Goal: Task Accomplishment & Management: Use online tool/utility

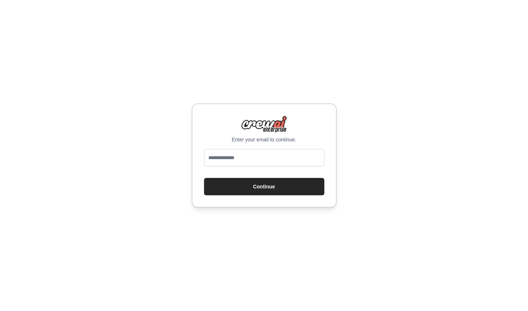
click at [233, 149] on div "Enter your email to continue. Continue" at bounding box center [264, 156] width 145 height 104
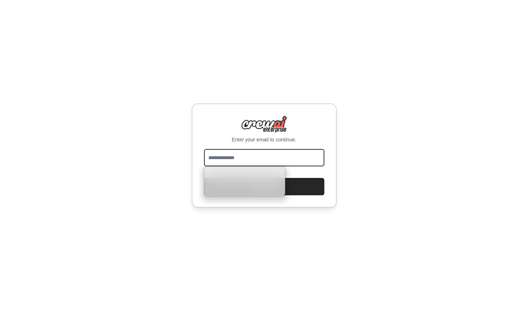
click at [231, 163] on input "email" at bounding box center [264, 157] width 120 height 17
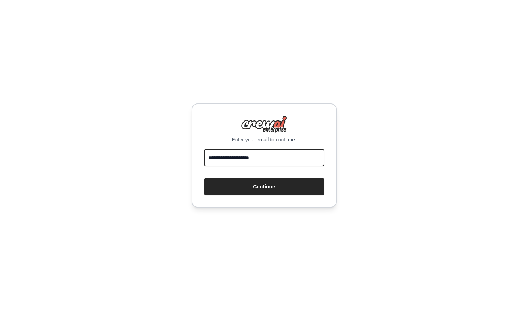
type input "**********"
click at [204, 178] on button "Continue" at bounding box center [264, 186] width 120 height 17
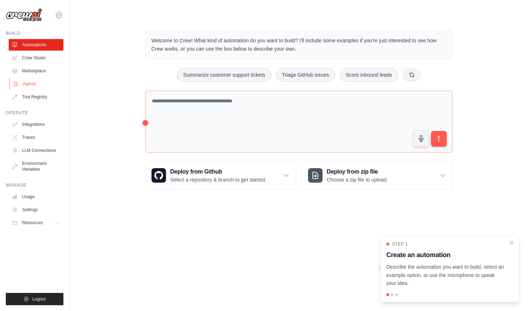
click at [36, 83] on link "Agents" at bounding box center [36, 84] width 55 height 12
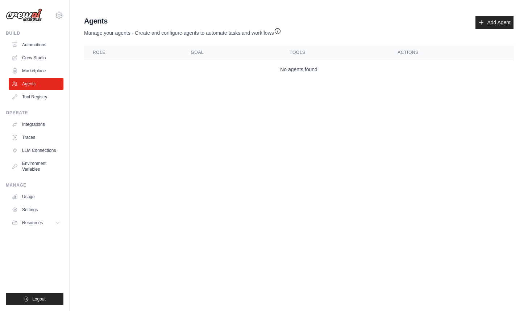
click at [474, 31] on div "Agents Manage your agents - Create and configure agents to automate tasks and w…" at bounding box center [298, 26] width 429 height 21
click at [479, 23] on icon at bounding box center [481, 23] width 6 height 6
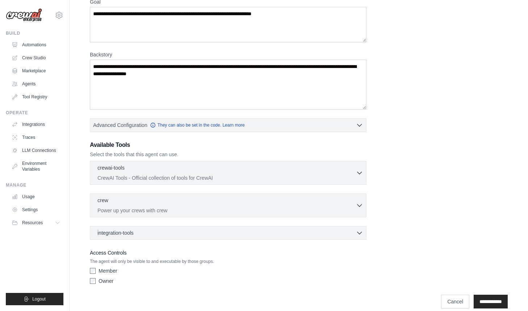
scroll to position [77, 0]
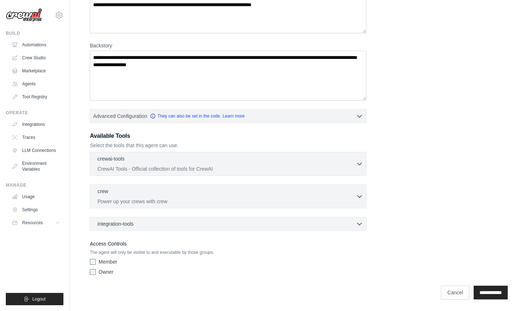
click at [108, 262] on label "Member" at bounding box center [108, 262] width 18 height 7
click at [473, 294] on input "**********" at bounding box center [490, 293] width 34 height 14
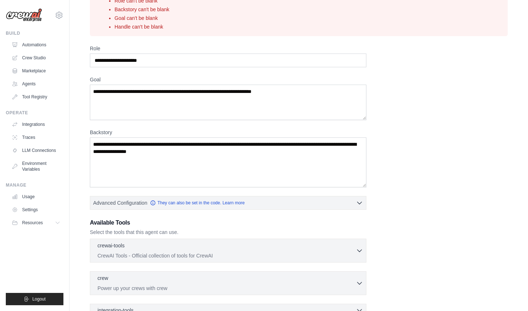
scroll to position [0, 0]
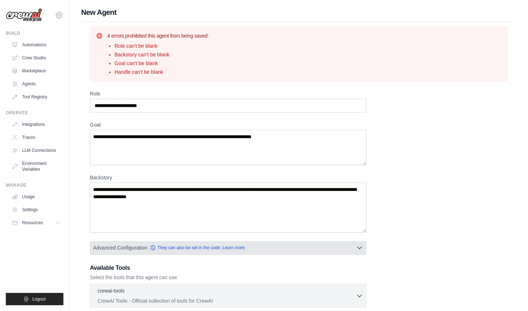
click at [284, 252] on button "Advanced Configuration They can also be set in the code. Learn more" at bounding box center [228, 248] width 276 height 13
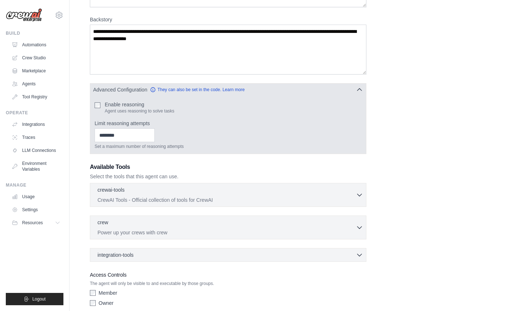
scroll to position [162, 0]
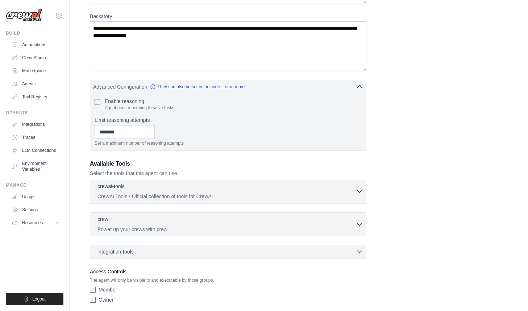
click at [268, 198] on p "CrewAI Tools - Official collection of tools for CrewAI" at bounding box center [226, 196] width 258 height 7
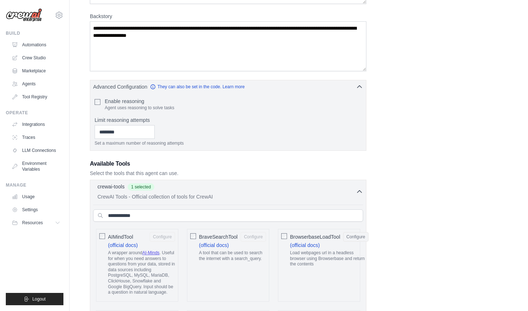
click at [213, 233] on div "BraveSearchTool Configure" at bounding box center [232, 237] width 67 height 9
click at [123, 236] on span "AIMindTool" at bounding box center [120, 237] width 25 height 7
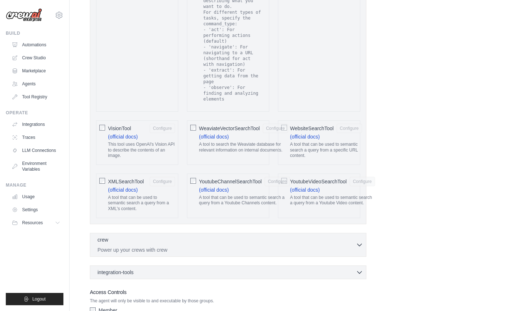
scroll to position [1597, 0]
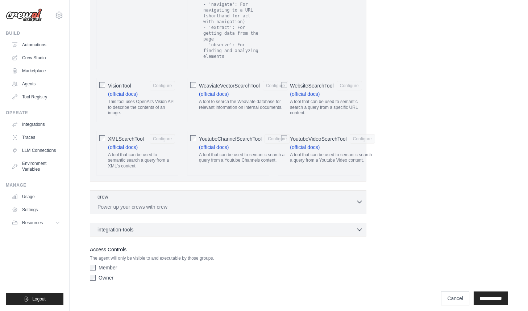
click at [148, 204] on p "Power up your crews with crew" at bounding box center [226, 207] width 258 height 7
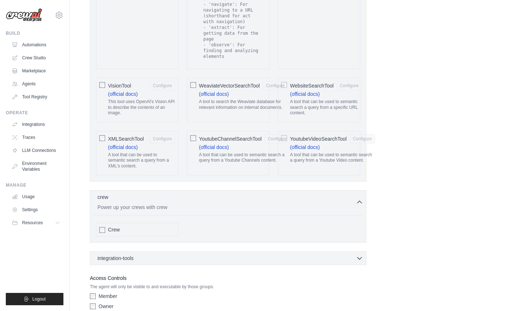
click at [120, 227] on div "Crew" at bounding box center [141, 229] width 67 height 7
click at [125, 255] on span "integration-tools" at bounding box center [115, 258] width 36 height 7
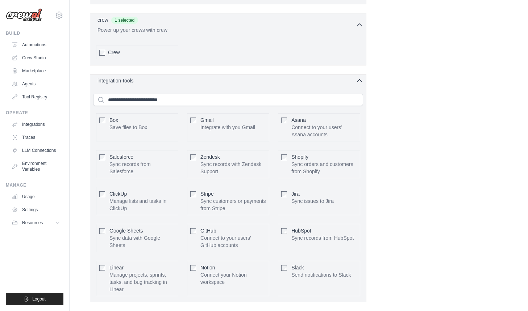
scroll to position [1838, 0]
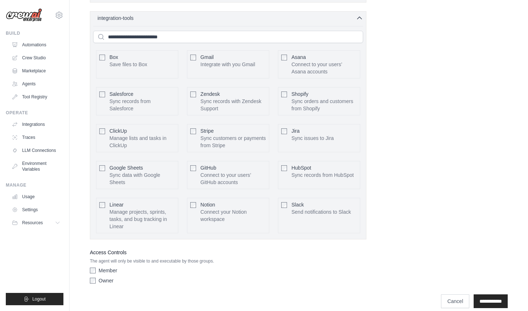
click at [201, 54] on span "Gmail" at bounding box center [206, 57] width 13 height 6
click at [487, 296] on input "**********" at bounding box center [490, 302] width 34 height 14
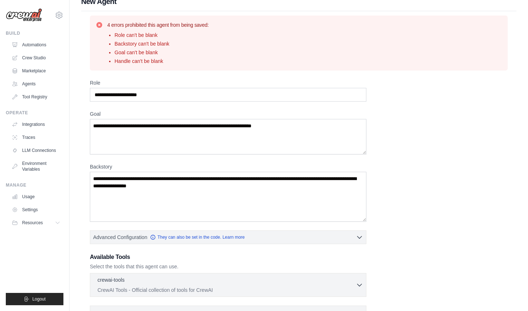
scroll to position [0, 0]
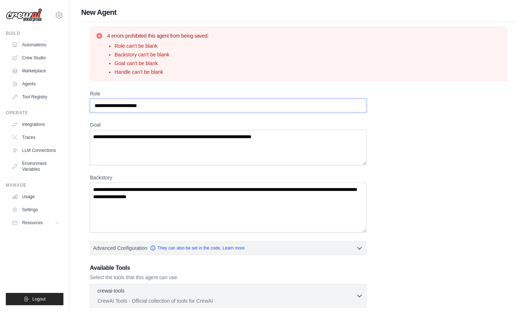
click at [166, 109] on input "Role" at bounding box center [228, 106] width 276 height 14
click at [166, 108] on input "Role" at bounding box center [228, 106] width 276 height 14
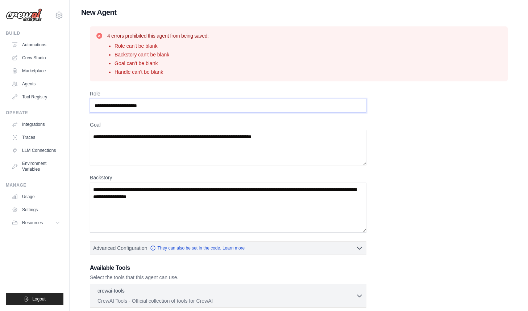
click at [166, 108] on input "Role" at bounding box center [228, 106] width 276 height 14
type input "*"
type input "**********"
click at [211, 190] on textarea "Backstory" at bounding box center [228, 208] width 276 height 50
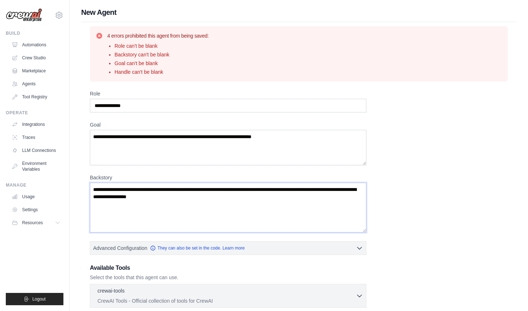
click at [210, 196] on textarea "Backstory" at bounding box center [228, 208] width 276 height 50
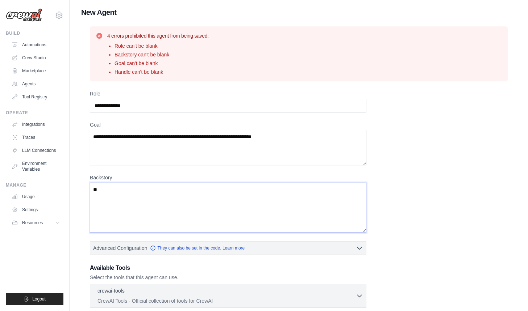
type textarea "*"
type textarea "**********"
click at [260, 133] on textarea "Goal" at bounding box center [228, 147] width 276 height 35
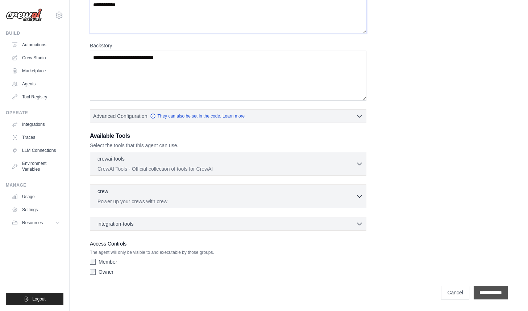
type textarea "**********"
click at [477, 294] on input "**********" at bounding box center [490, 293] width 34 height 14
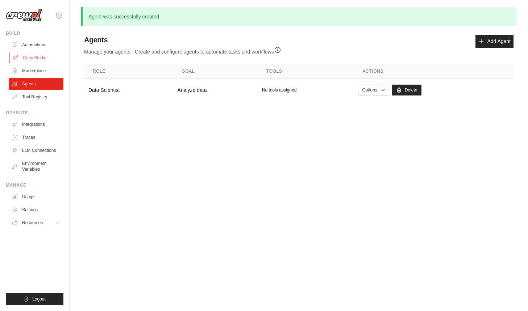
click at [24, 58] on link "Crew Studio" at bounding box center [36, 58] width 55 height 12
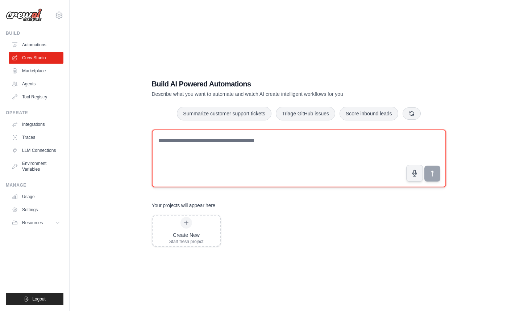
click at [168, 142] on textarea at bounding box center [299, 159] width 294 height 58
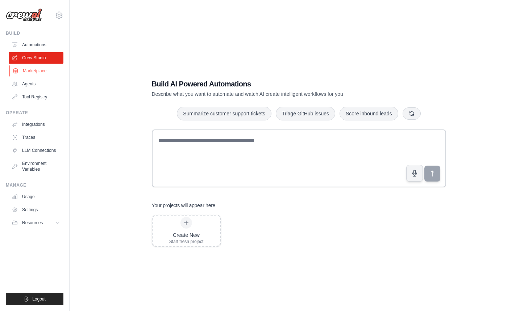
click at [37, 69] on link "Marketplace" at bounding box center [36, 71] width 55 height 12
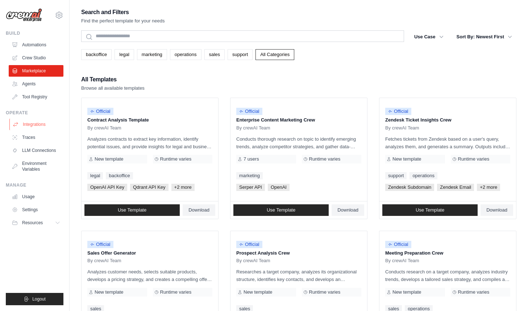
click at [43, 122] on link "Integrations" at bounding box center [36, 125] width 55 height 12
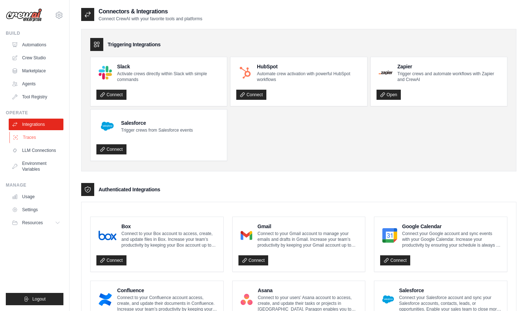
click at [37, 141] on link "Traces" at bounding box center [36, 138] width 55 height 12
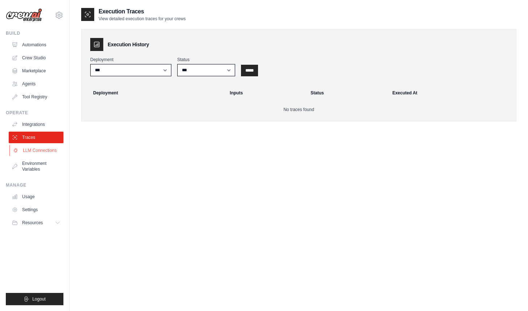
click at [38, 152] on link "LLM Connections" at bounding box center [36, 151] width 55 height 12
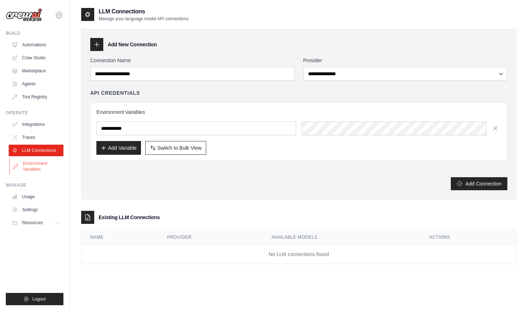
click at [40, 163] on link "Environment Variables" at bounding box center [36, 166] width 55 height 17
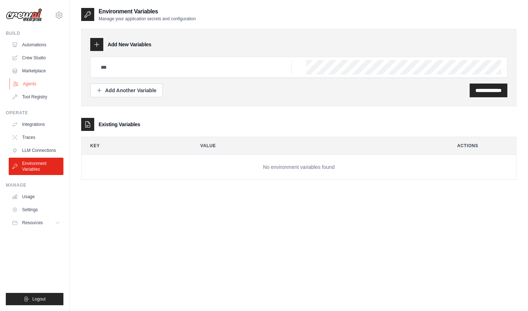
click at [40, 79] on link "Agents" at bounding box center [36, 84] width 55 height 12
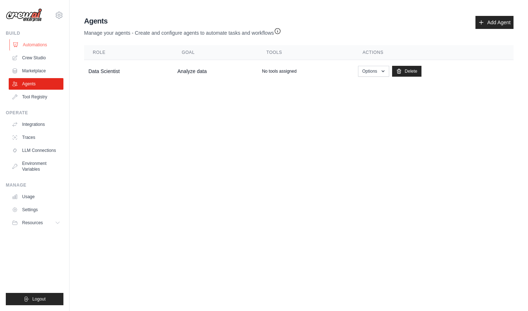
click at [32, 44] on link "Automations" at bounding box center [36, 45] width 55 height 12
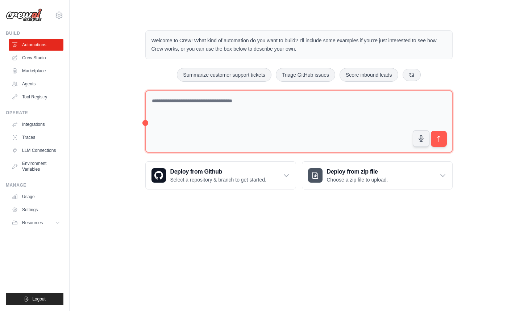
drag, startPoint x: 145, startPoint y: 122, endPoint x: 206, endPoint y: 122, distance: 61.2
click at [205, 122] on div "Welcome to Crew! What kind of automation do you want to build? I'll include som…" at bounding box center [299, 110] width 325 height 183
click at [203, 119] on textarea at bounding box center [298, 122] width 307 height 63
type textarea "**********"
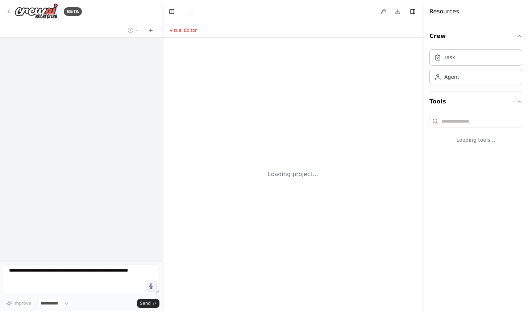
select select "****"
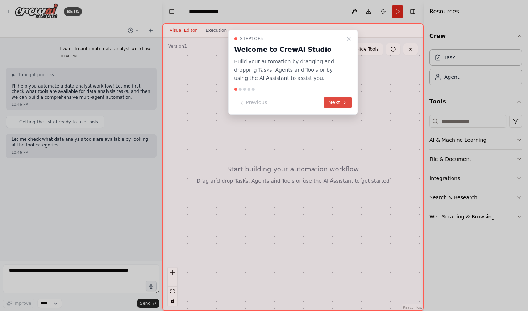
click at [331, 104] on button "Next" at bounding box center [338, 103] width 28 height 12
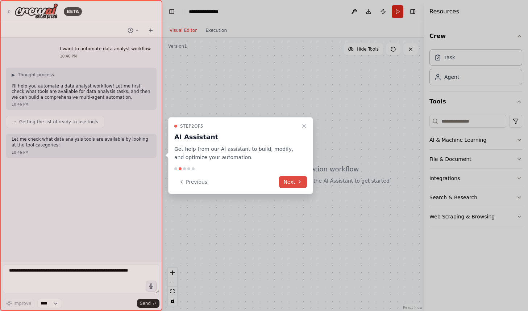
click at [296, 187] on button "Next" at bounding box center [293, 182] width 28 height 12
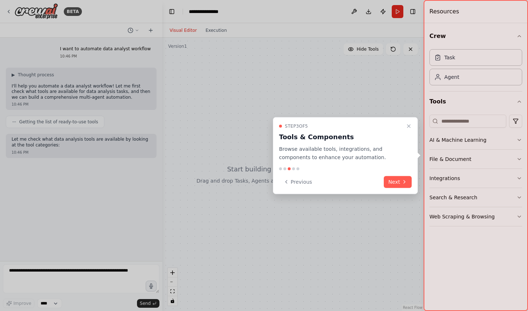
click at [390, 188] on div "Step 3 of 5 Tools & Components Browse available tools, integrations, and compon…" at bounding box center [345, 155] width 145 height 77
click at [395, 179] on button "Next" at bounding box center [398, 182] width 28 height 12
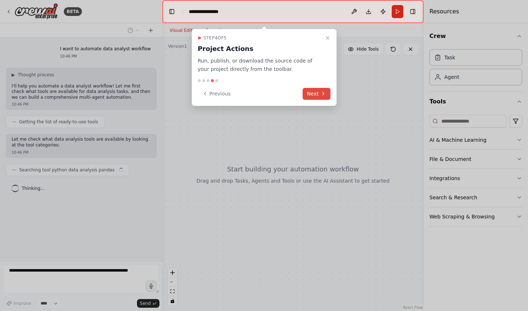
click at [315, 88] on button "Next" at bounding box center [316, 94] width 28 height 12
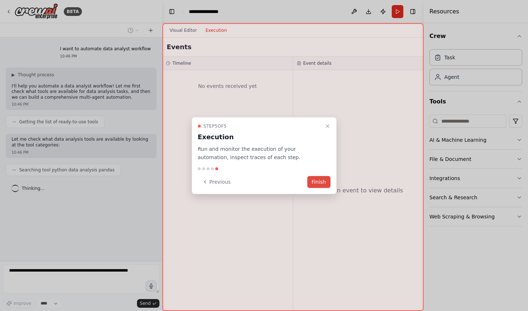
click at [313, 185] on button "Finish" at bounding box center [318, 182] width 23 height 12
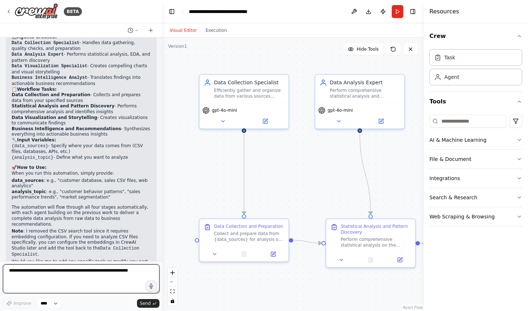
scroll to position [710, 0]
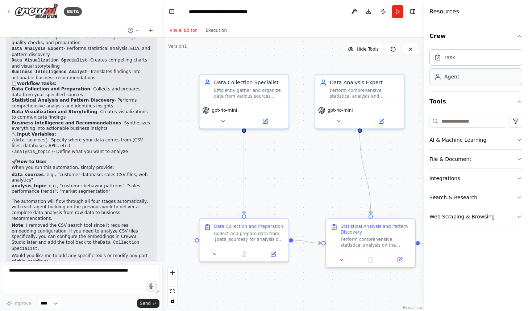
click at [465, 83] on div "Agent" at bounding box center [475, 76] width 93 height 17
click at [453, 78] on div "Agent" at bounding box center [451, 76] width 15 height 7
